Goal: Subscribe to service/newsletter

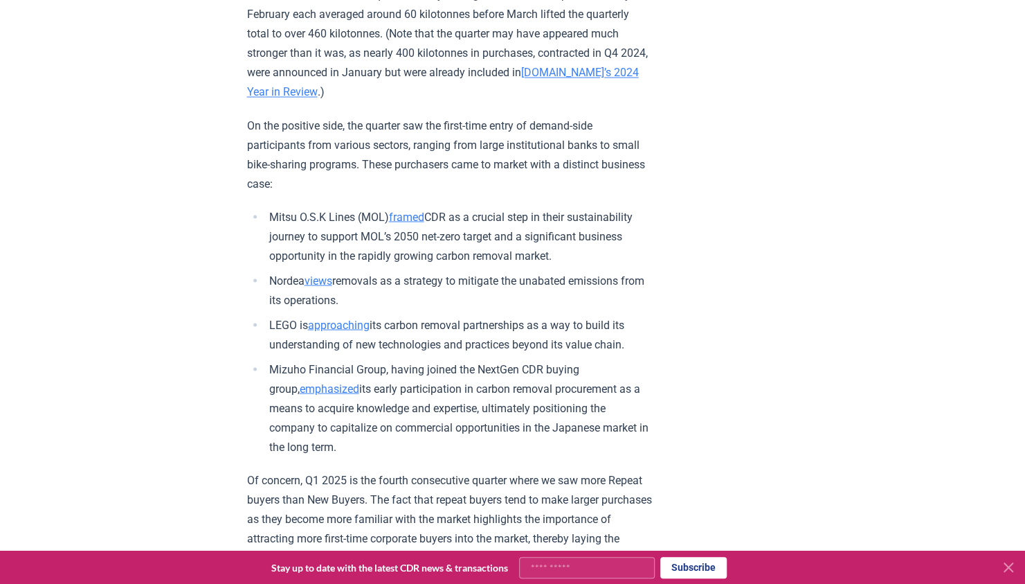
scroll to position [1454, 0]
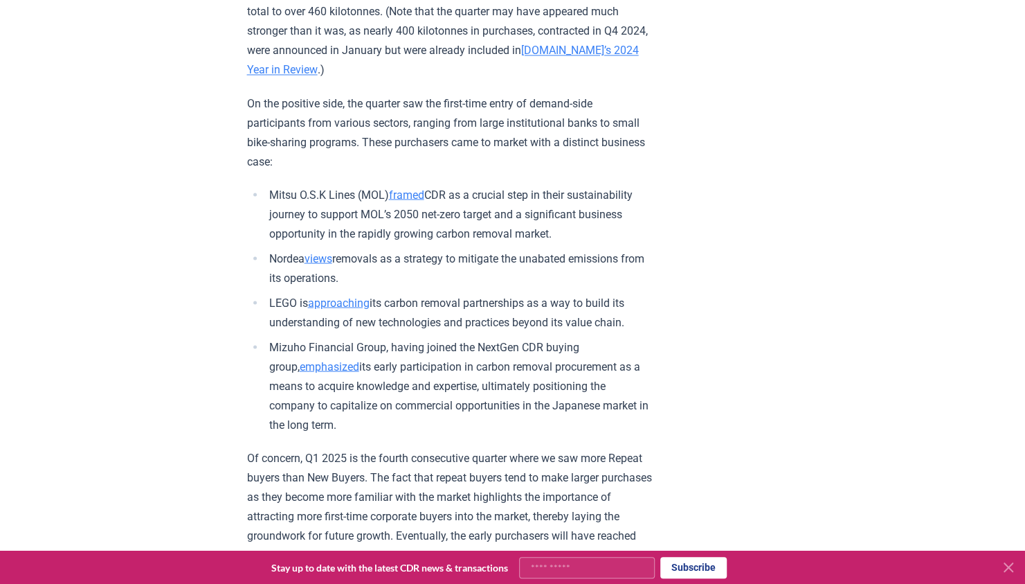
click at [327, 264] on link "views" at bounding box center [319, 257] width 28 height 13
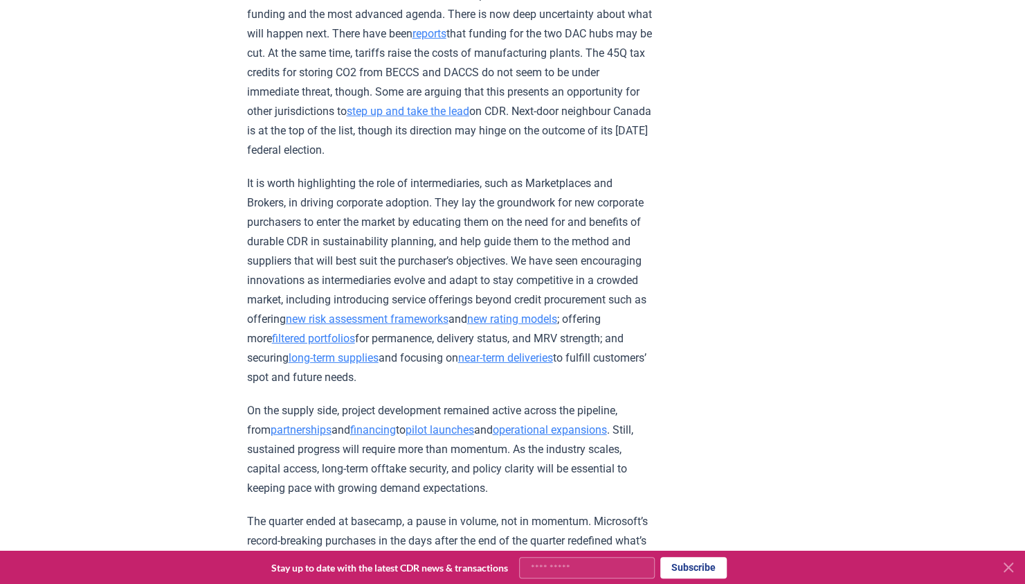
scroll to position [2354, 0]
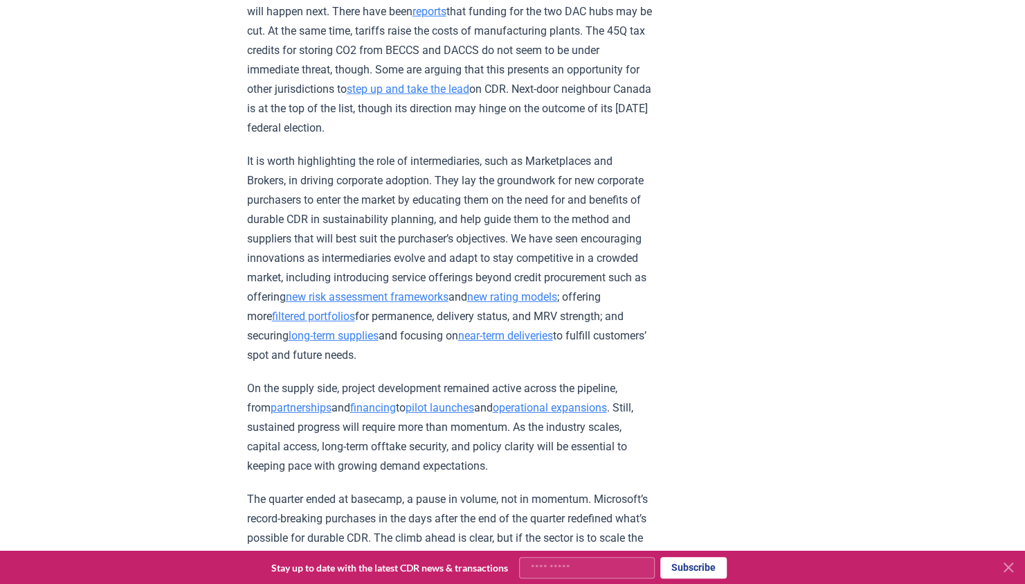
click at [616, 564] on input "Your email" at bounding box center [587, 567] width 136 height 21
type input "**********"
click at [681, 566] on button "Subscribe" at bounding box center [693, 567] width 66 height 21
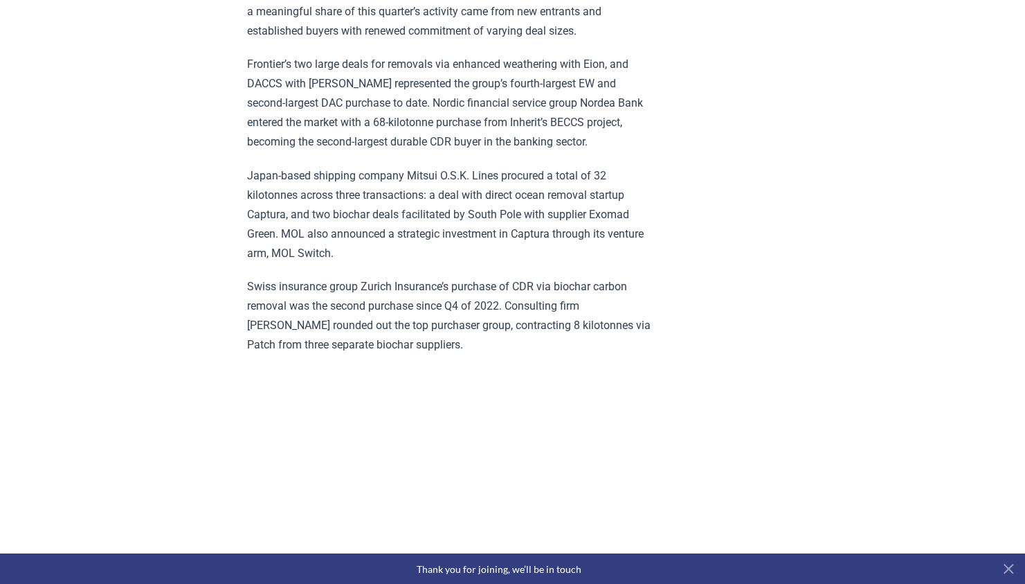
scroll to position [4500, 0]
